Goal: Task Accomplishment & Management: Manage account settings

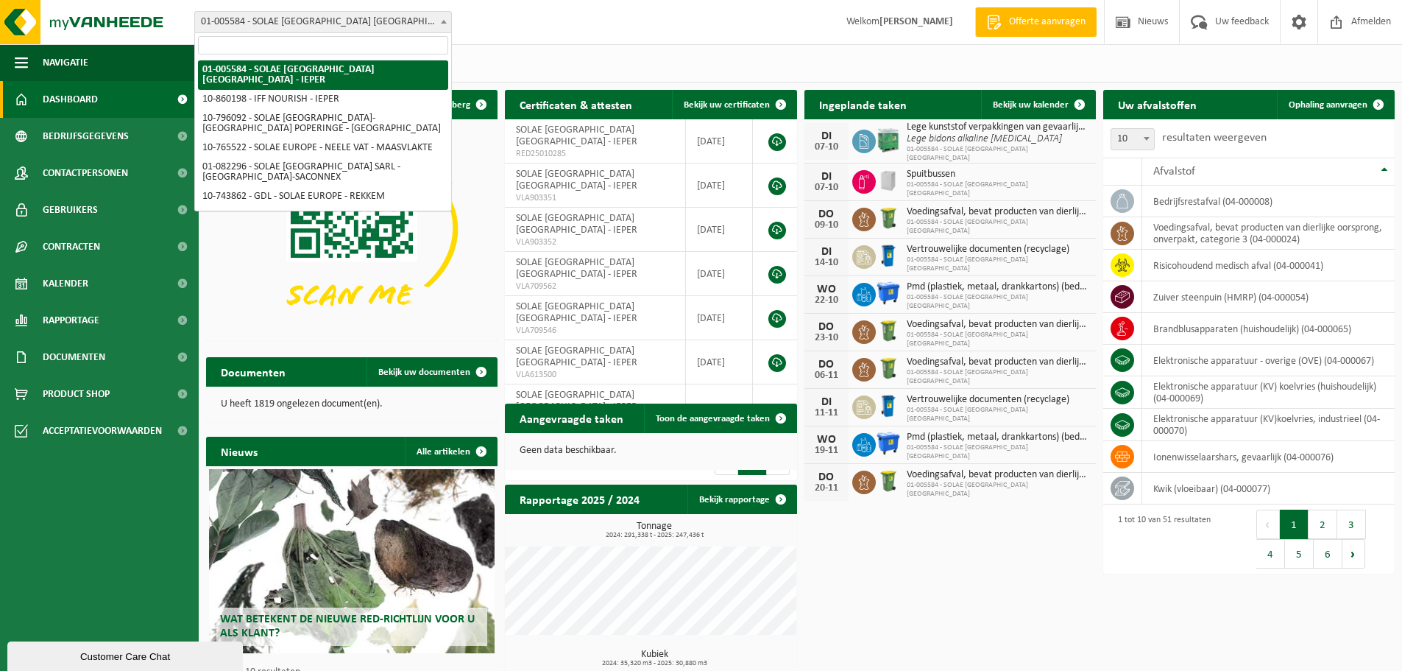
click at [396, 22] on span "01-005584 - SOLAE [GEOGRAPHIC_DATA] [GEOGRAPHIC_DATA] - IEPER" at bounding box center [323, 22] width 256 height 21
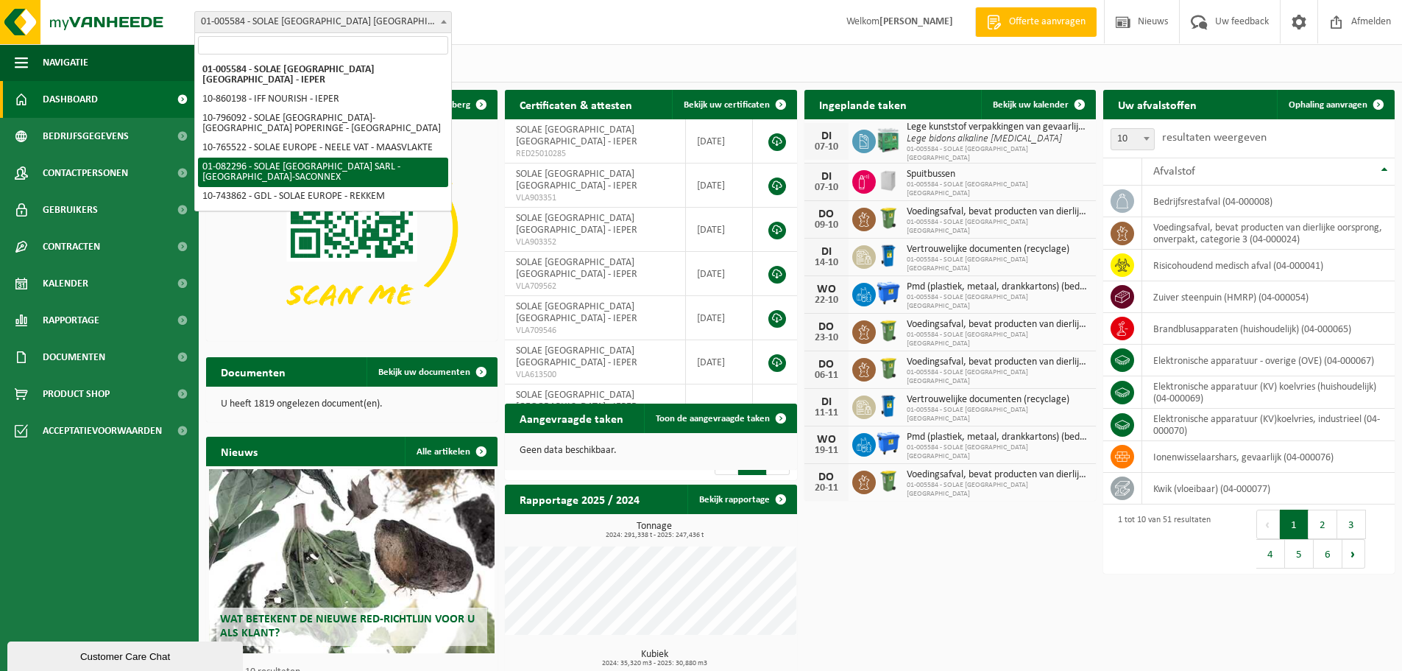
select select "610"
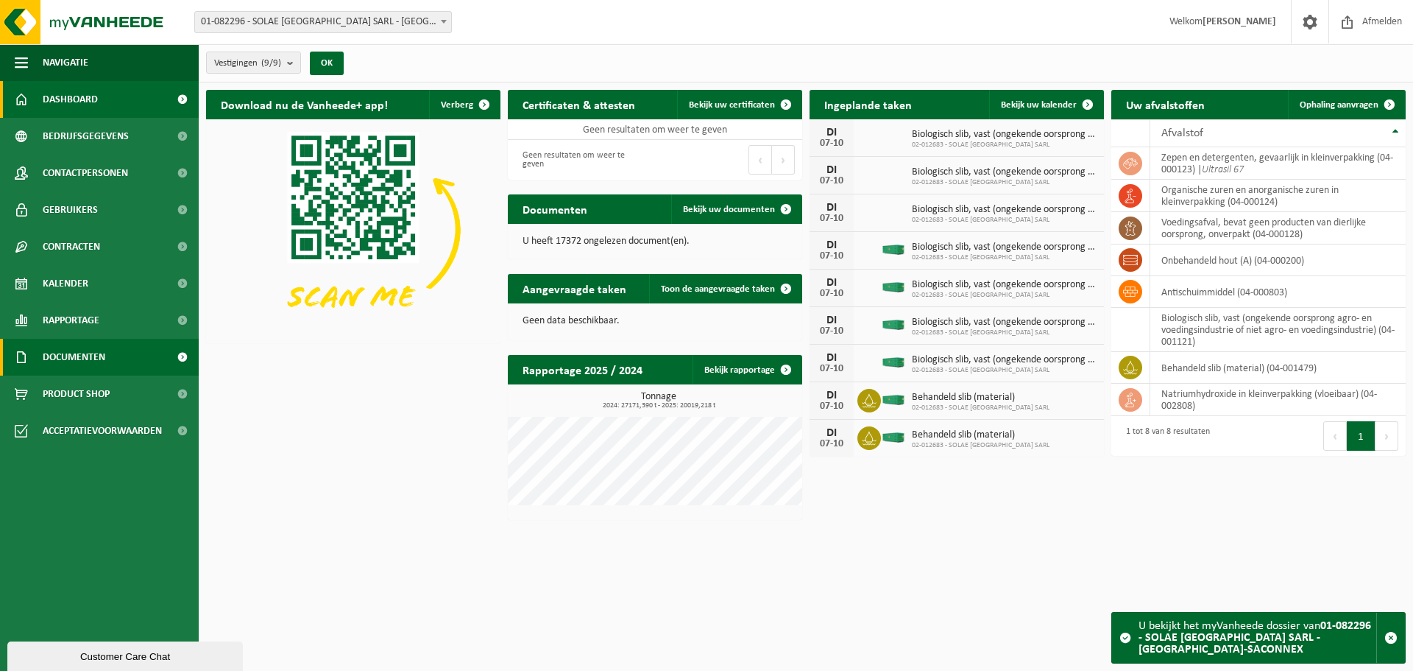
click at [55, 360] on span "Documenten" at bounding box center [74, 357] width 63 height 37
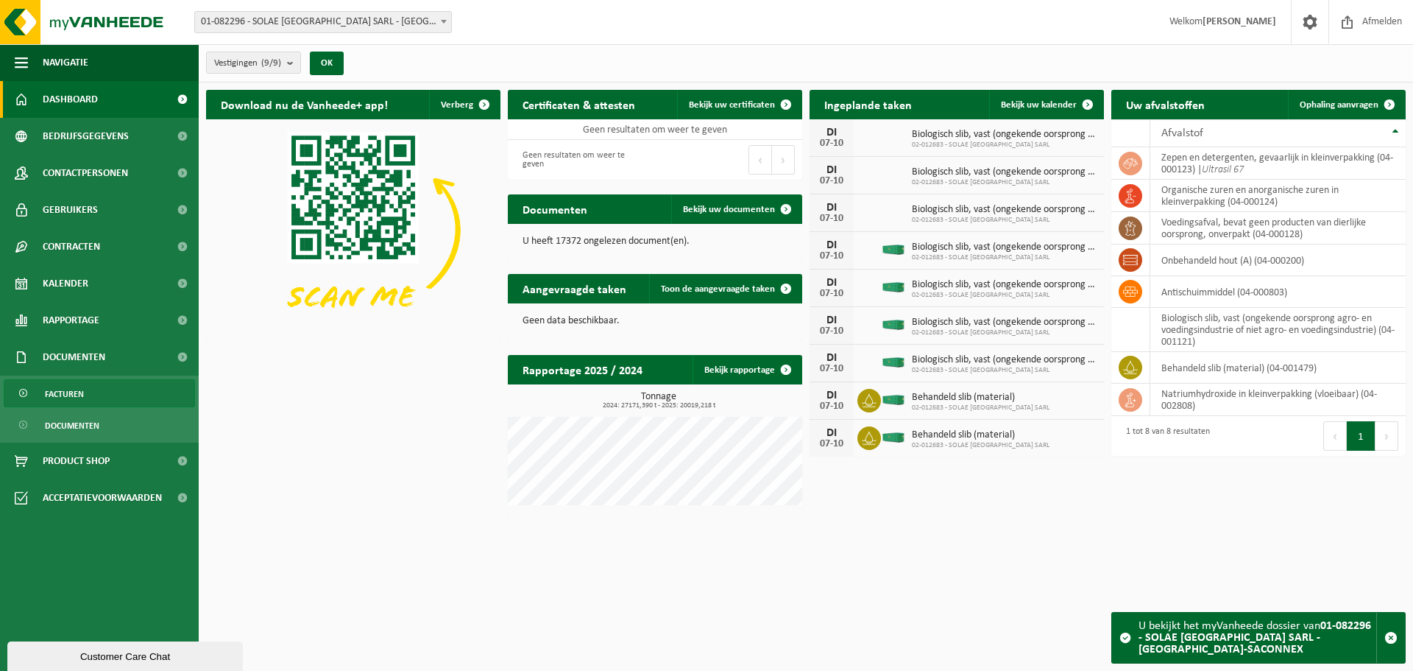
click at [63, 389] on span "Facturen" at bounding box center [64, 394] width 39 height 28
